Goal: Task Accomplishment & Management: Manage account settings

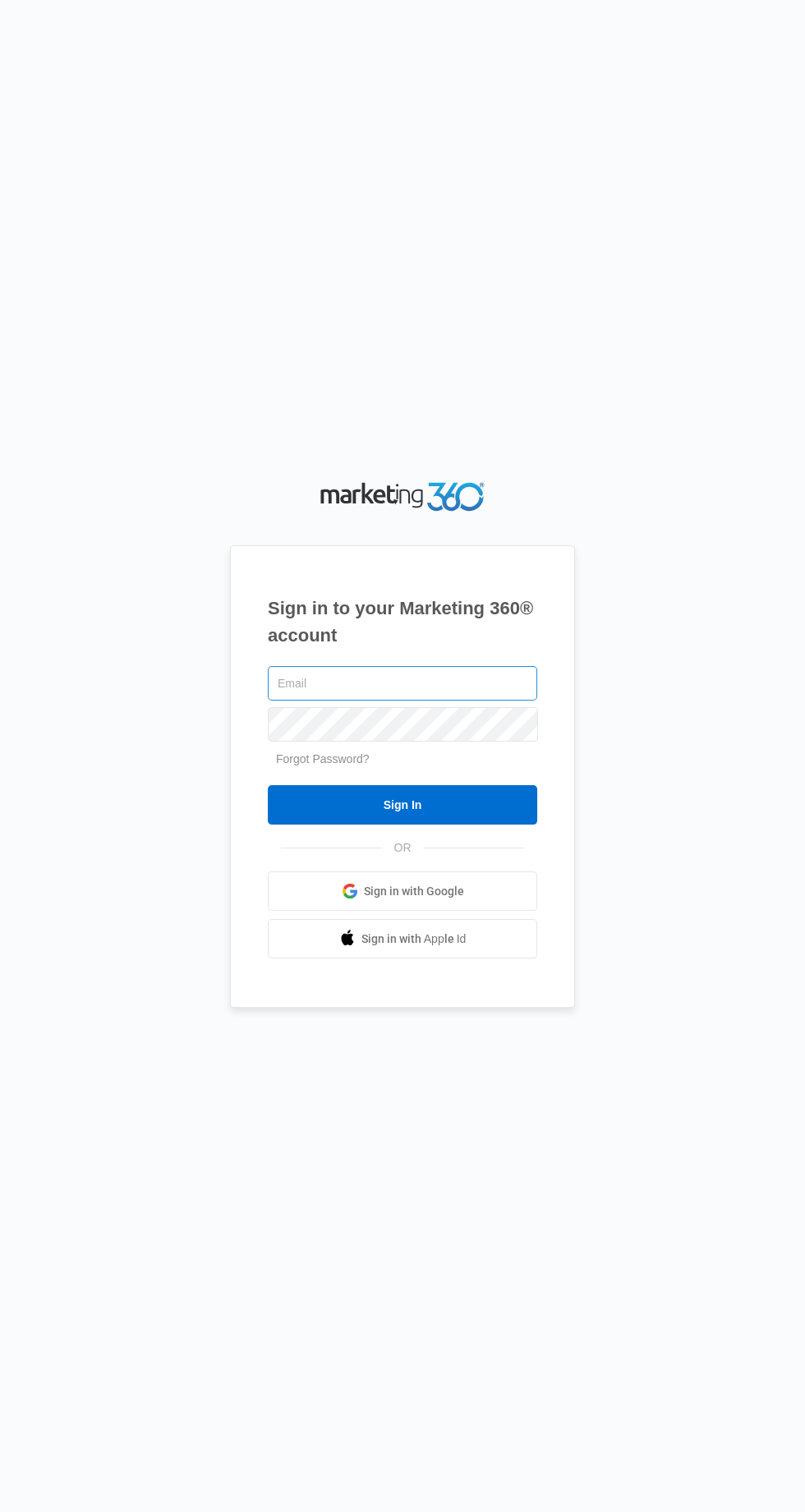
click at [512, 700] on input "text" at bounding box center [402, 683] width 269 height 35
type input "[EMAIL_ADDRESS][DOMAIN_NAME]"
click at [268, 785] on input "Sign In" at bounding box center [402, 805] width 269 height 40
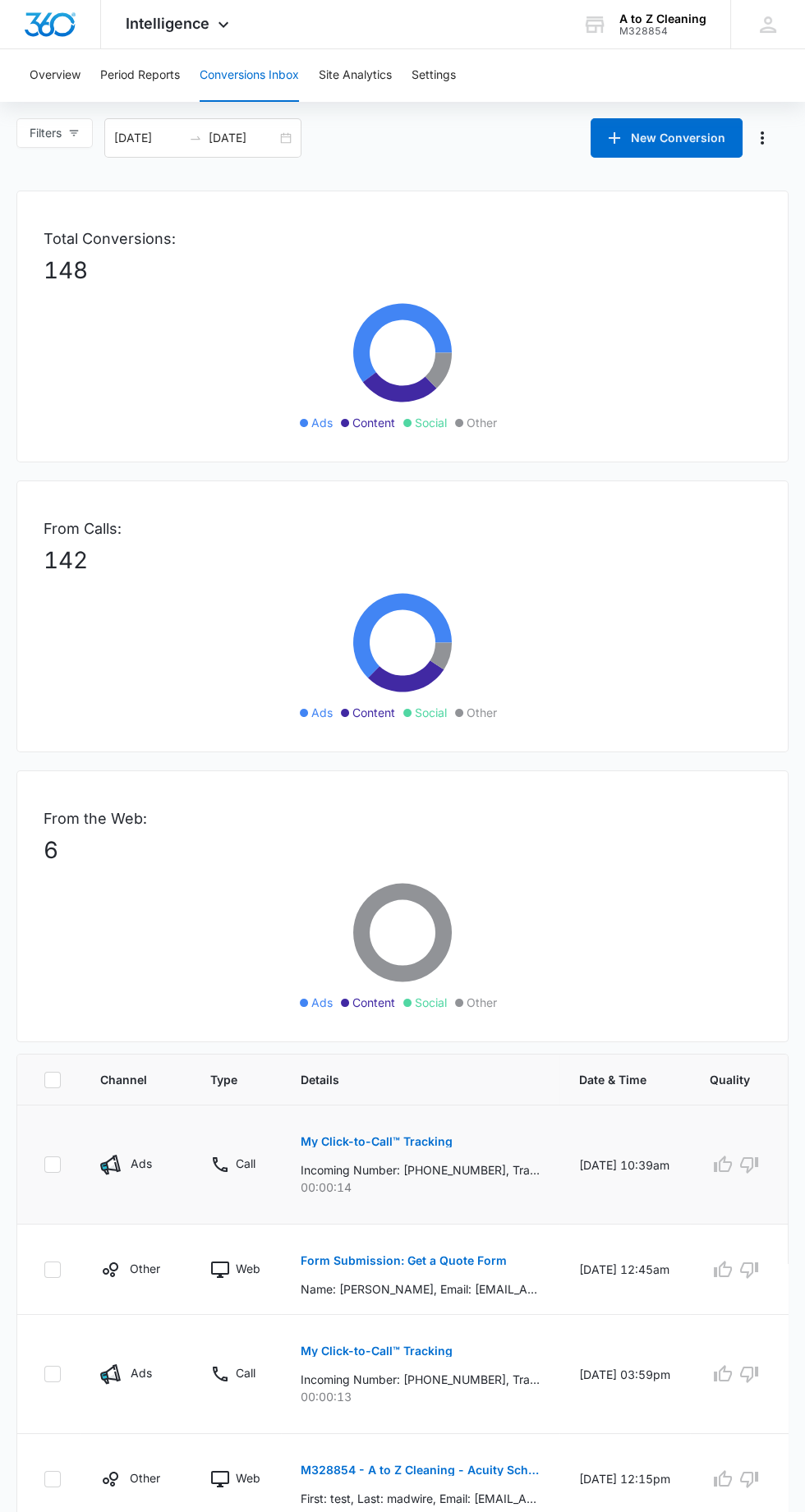
click at [428, 1137] on p "My Click-to-Call™ Tracking" at bounding box center [377, 1142] width 152 height 11
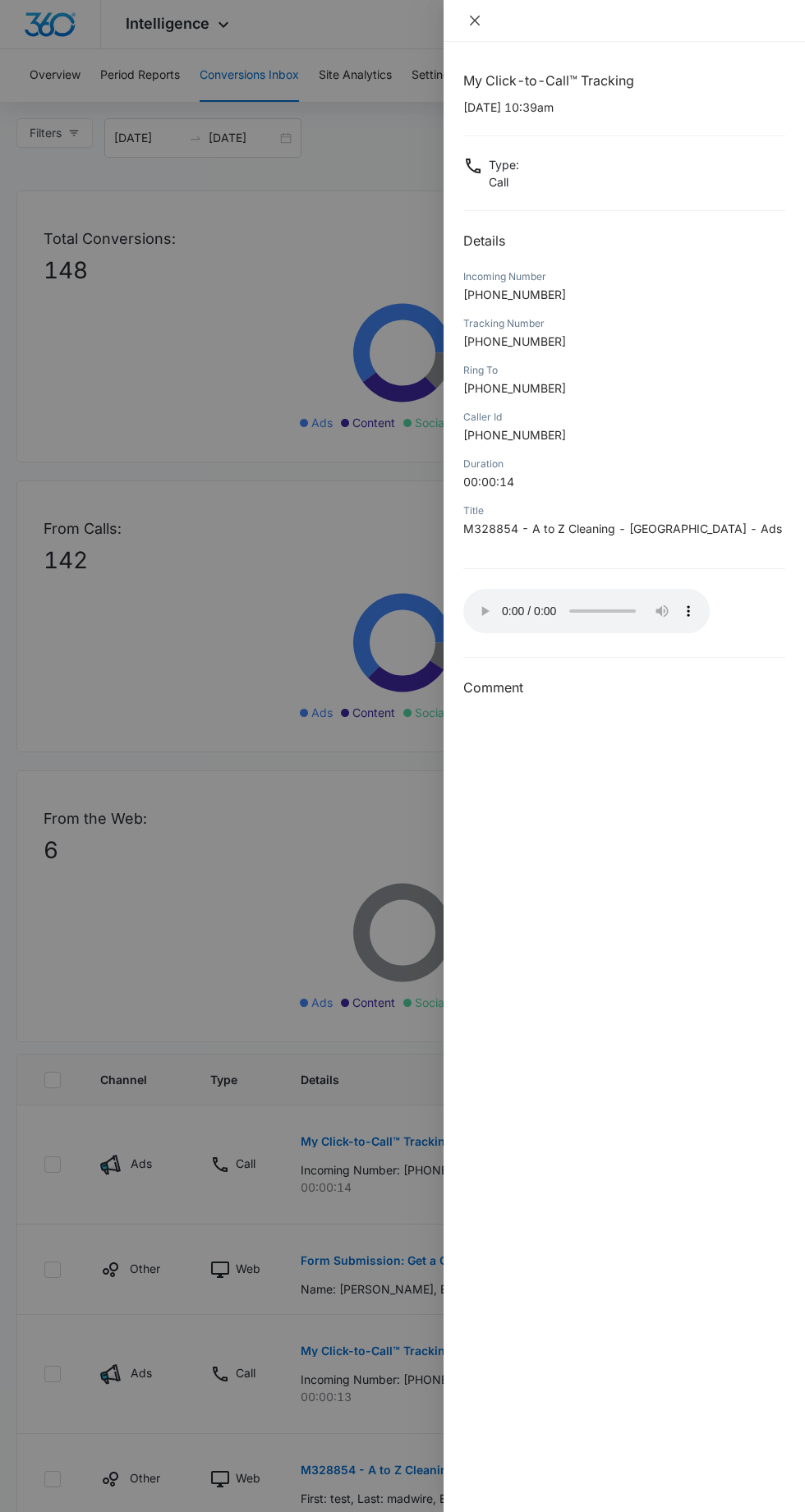
click at [474, 20] on icon "close" at bounding box center [475, 21] width 9 height 9
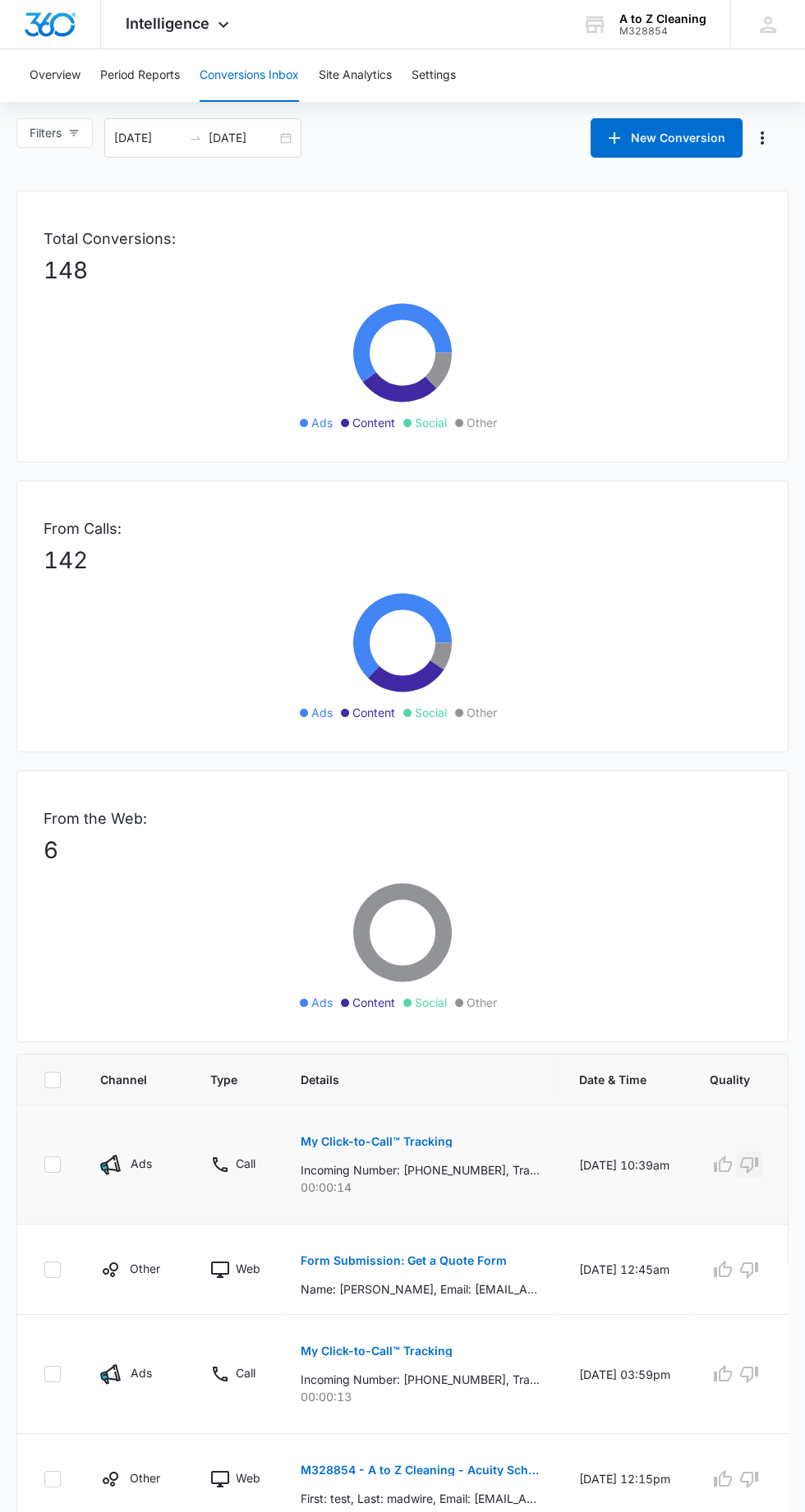
click at [756, 1163] on icon "button" at bounding box center [748, 1165] width 18 height 16
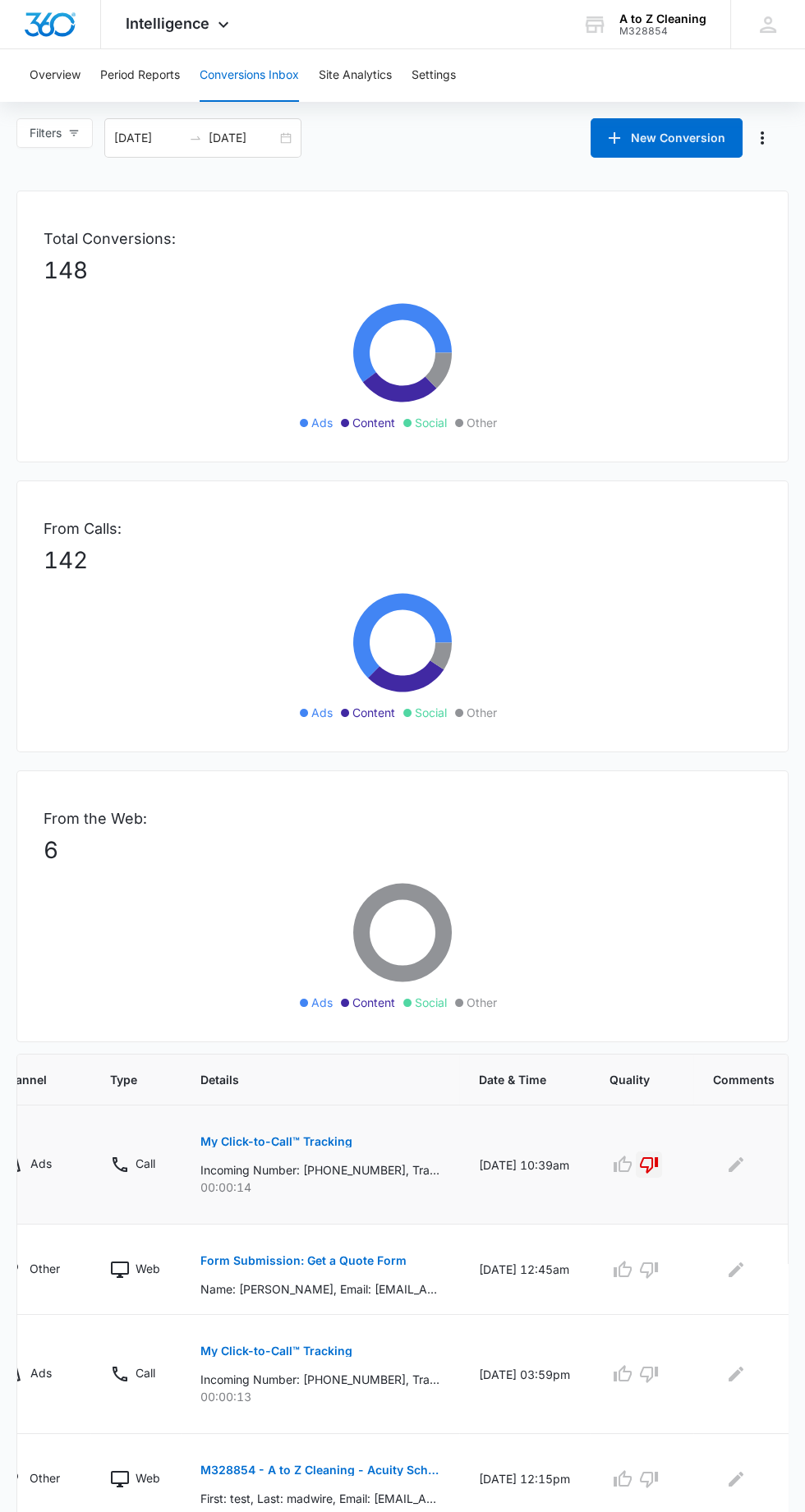
scroll to position [0, 106]
click at [729, 1163] on icon "Edit Comments" at bounding box center [730, 1165] width 15 height 15
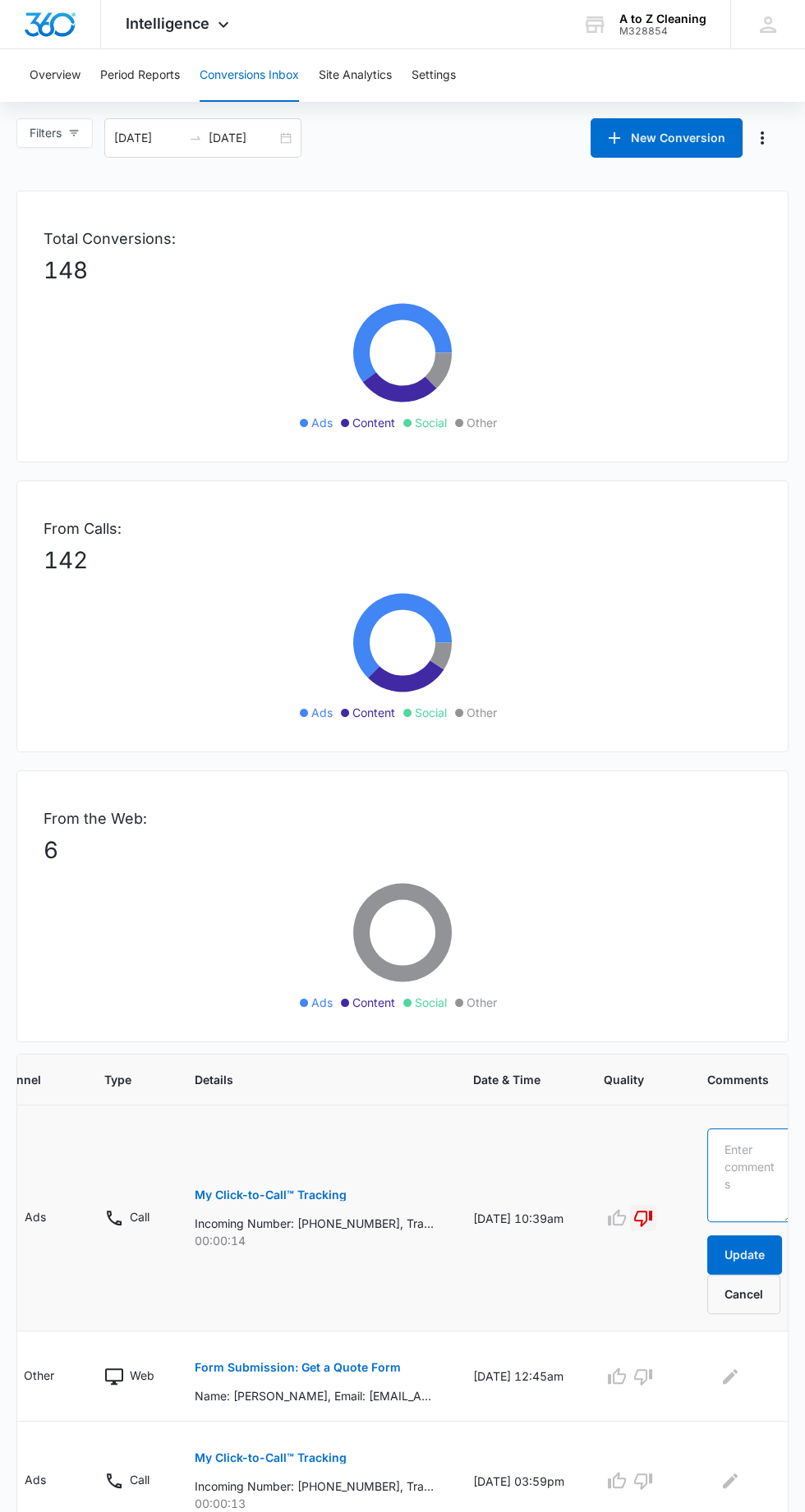
click at [764, 1142] on textarea at bounding box center [749, 1175] width 86 height 93
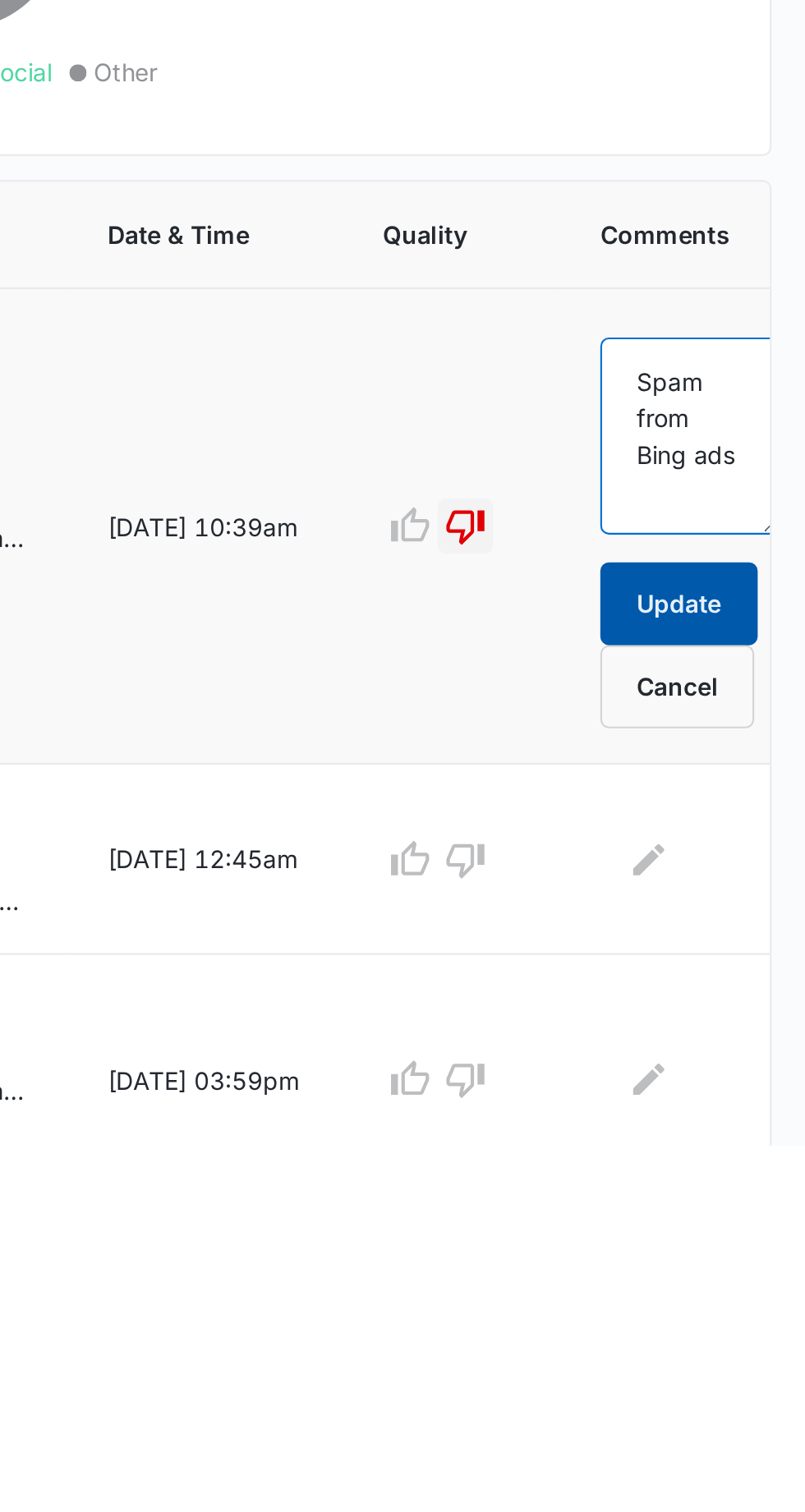
type textarea "Spam from Bing ads"
click at [760, 1251] on button "Update" at bounding box center [744, 1255] width 75 height 40
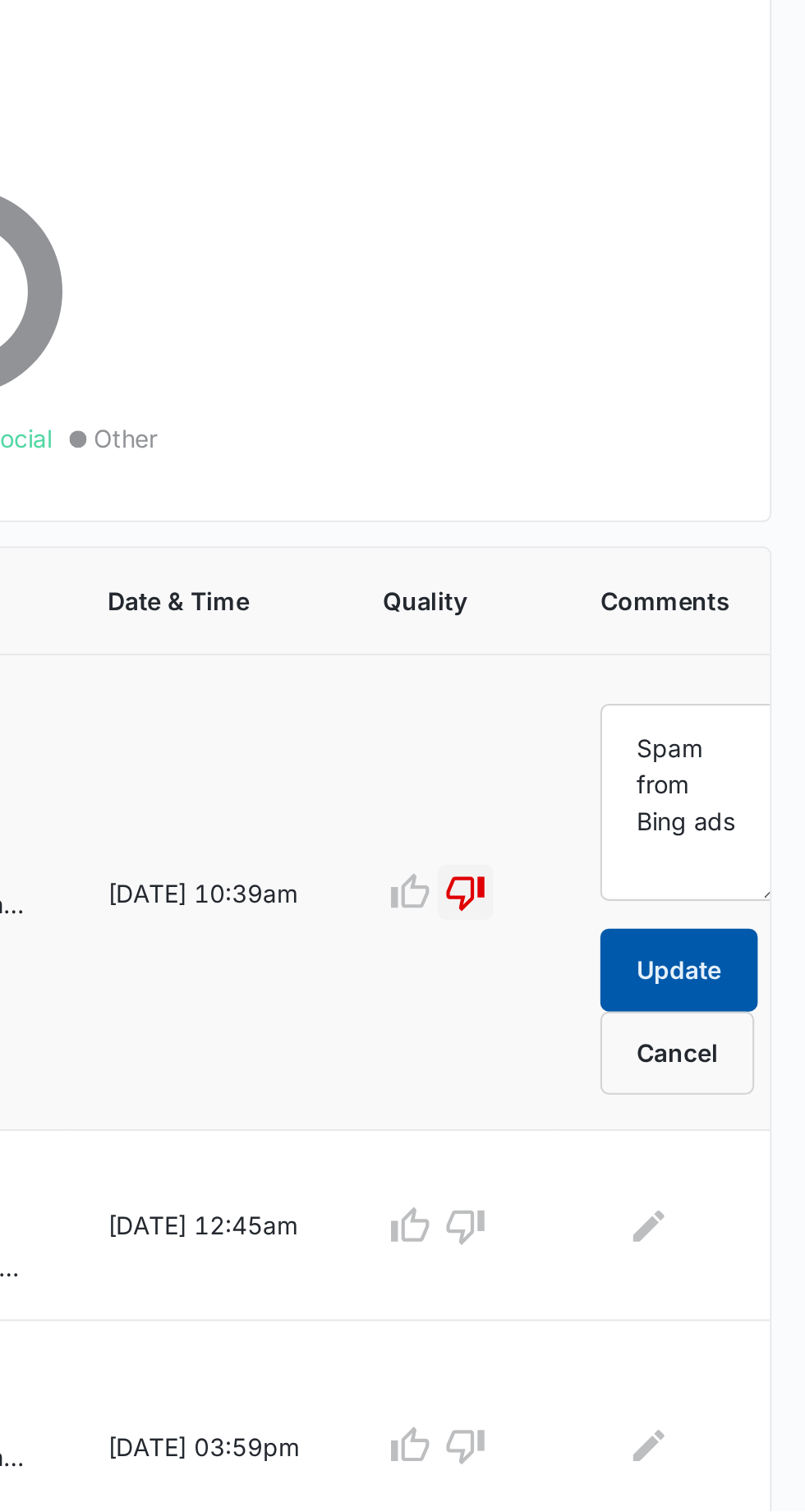
click at [732, 1251] on button "Update" at bounding box center [744, 1255] width 75 height 40
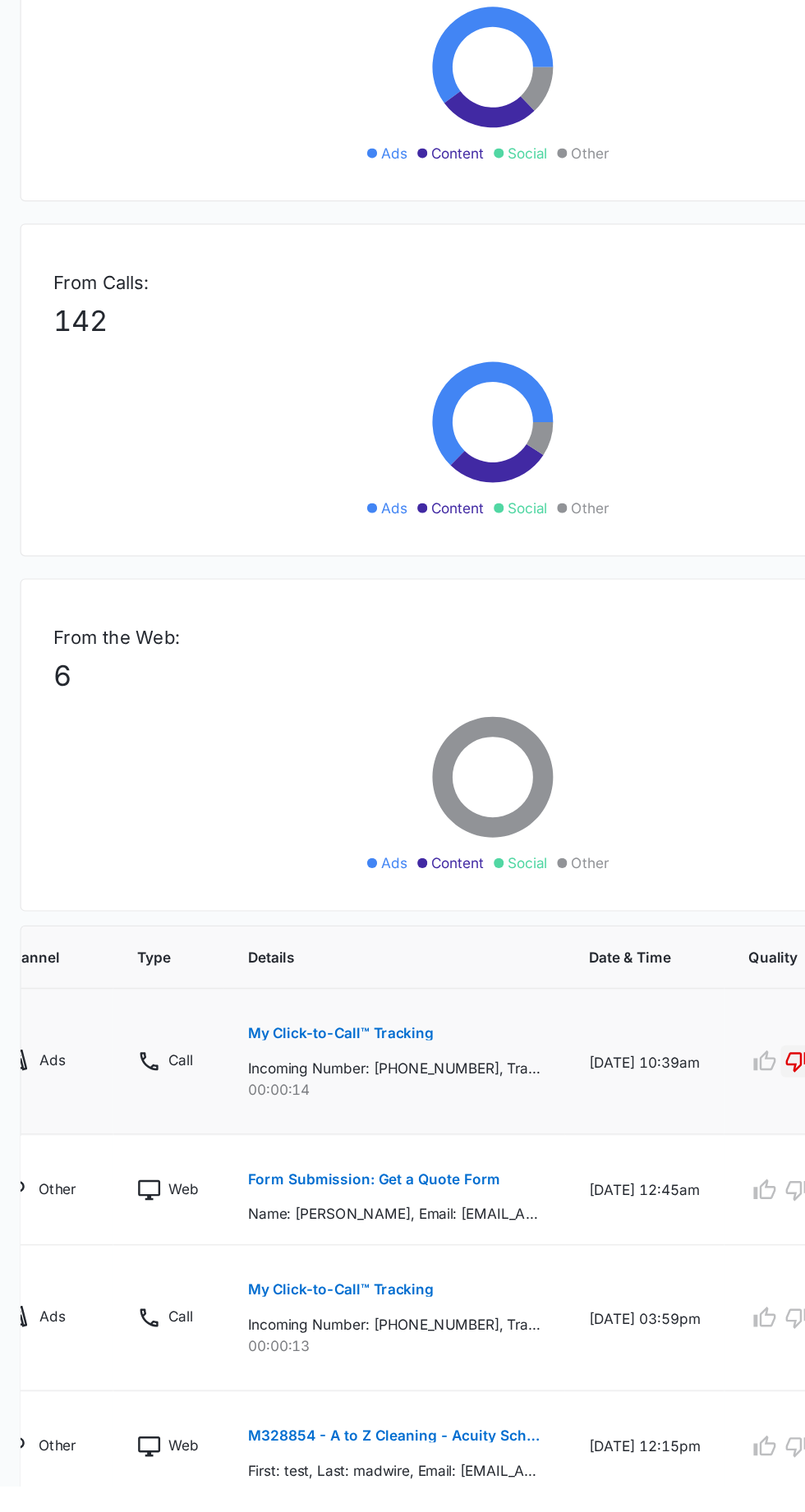
scroll to position [0, 133]
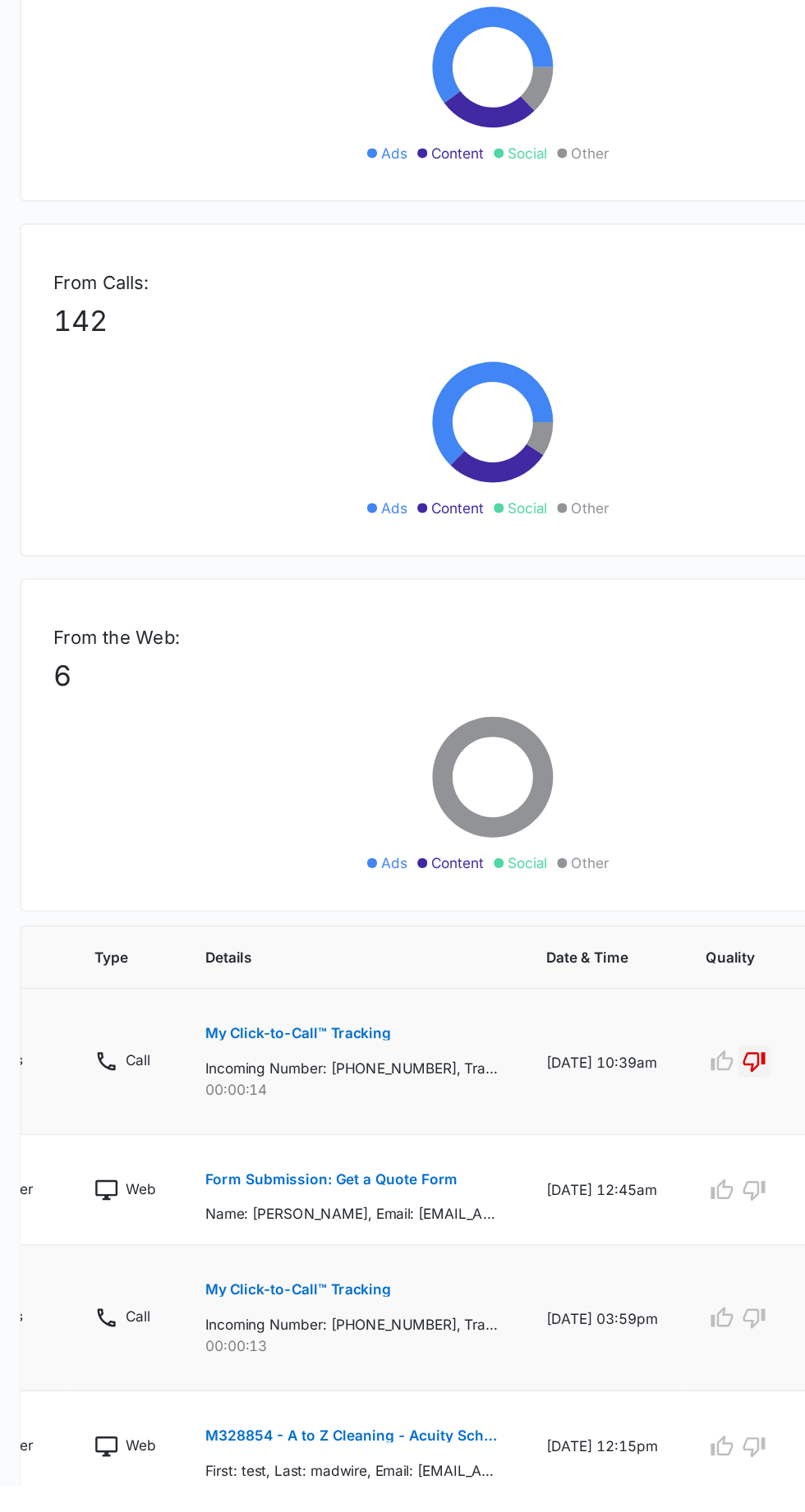
click at [211, 1346] on p "My Click-to-Call™ Tracking" at bounding box center [243, 1352] width 152 height 11
